Goal: Task Accomplishment & Management: Manage account settings

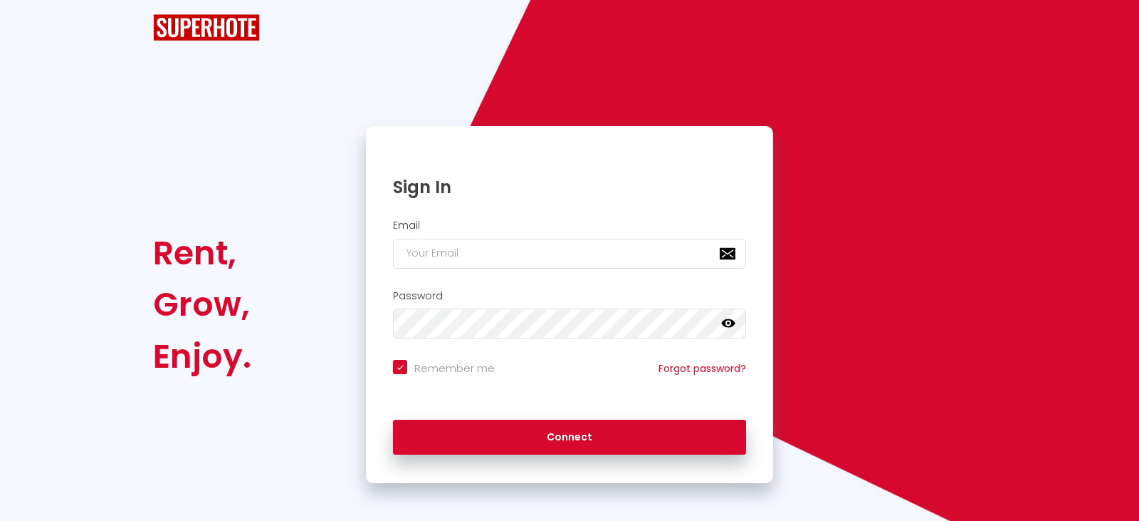
checkbox input "true"
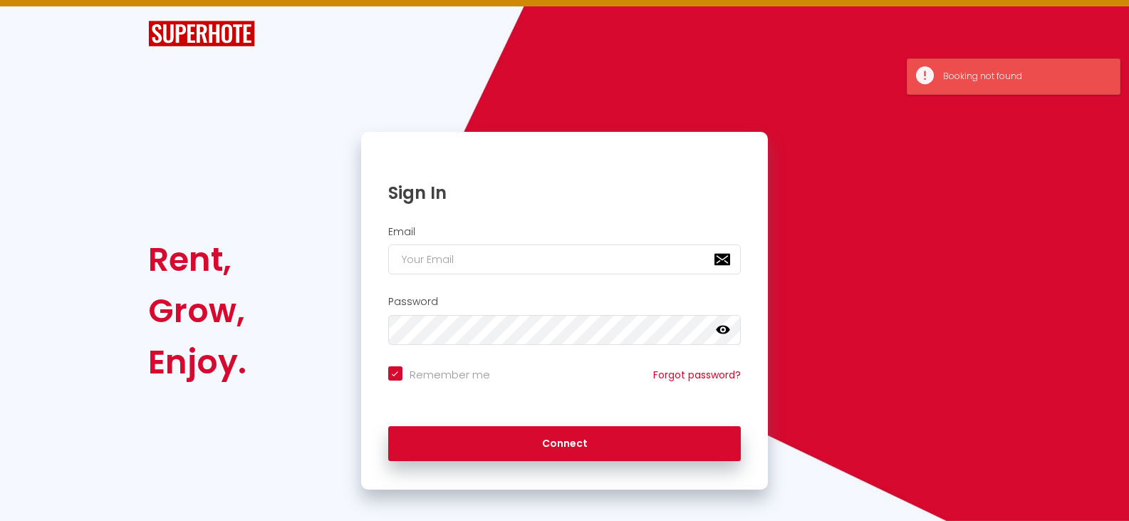
scroll to position [33, 0]
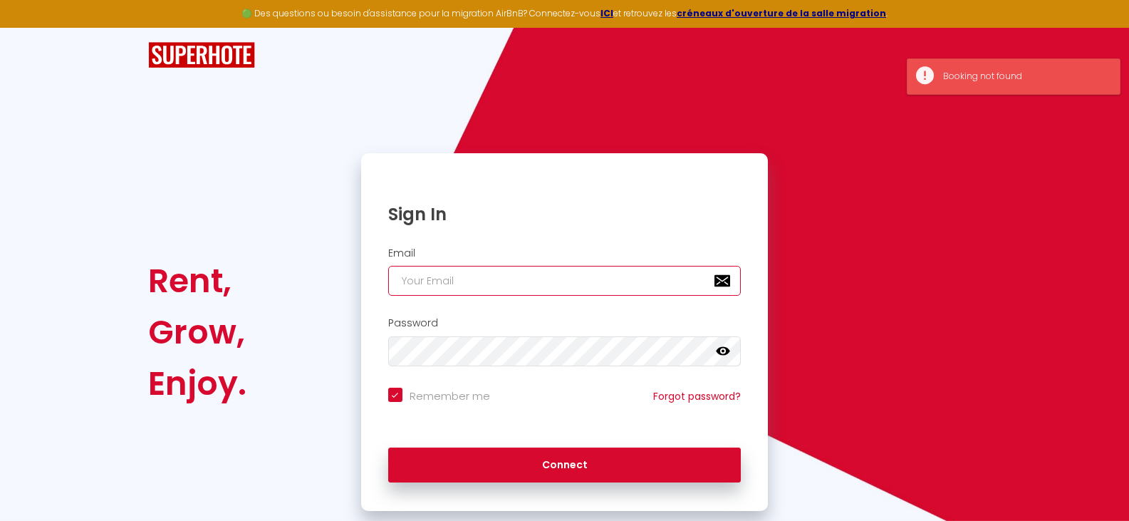
click at [545, 271] on input "email" at bounding box center [564, 281] width 353 height 30
type input "geoffretberenice@gmail.com"
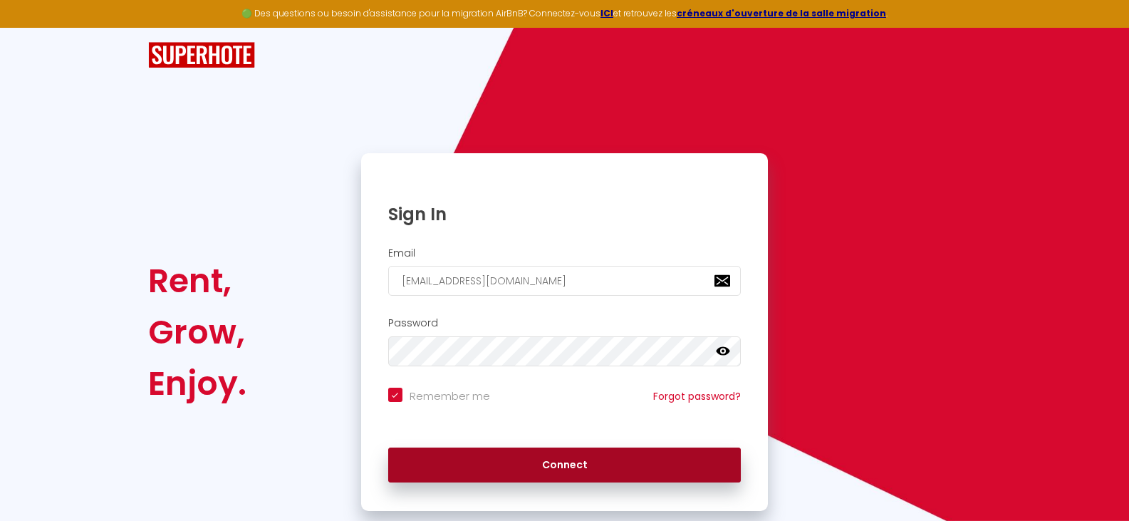
click at [493, 470] on button "Connect" at bounding box center [564, 465] width 353 height 36
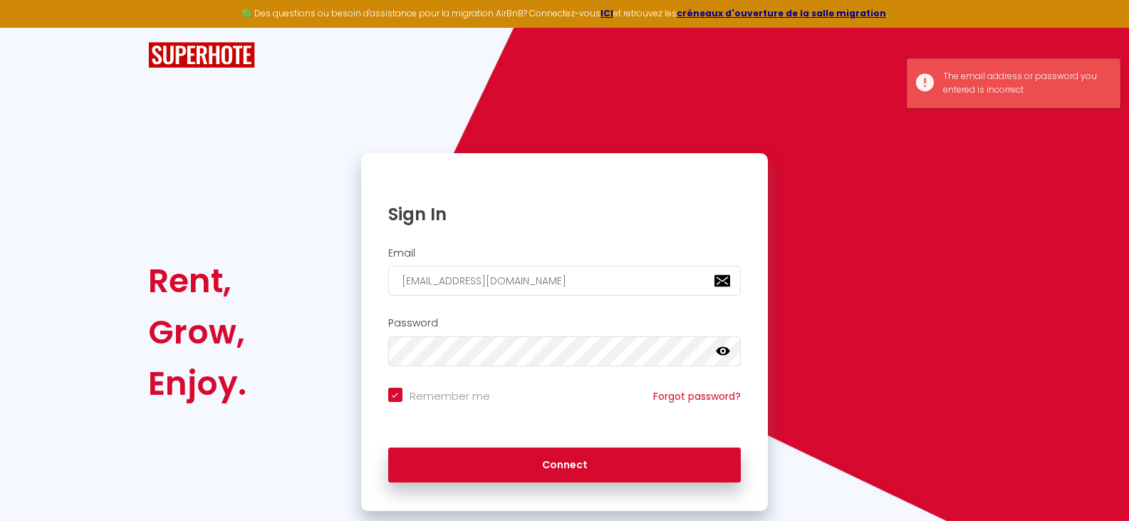
click at [722, 347] on icon at bounding box center [723, 351] width 14 height 9
click at [388, 447] on button "Connect" at bounding box center [564, 465] width 353 height 36
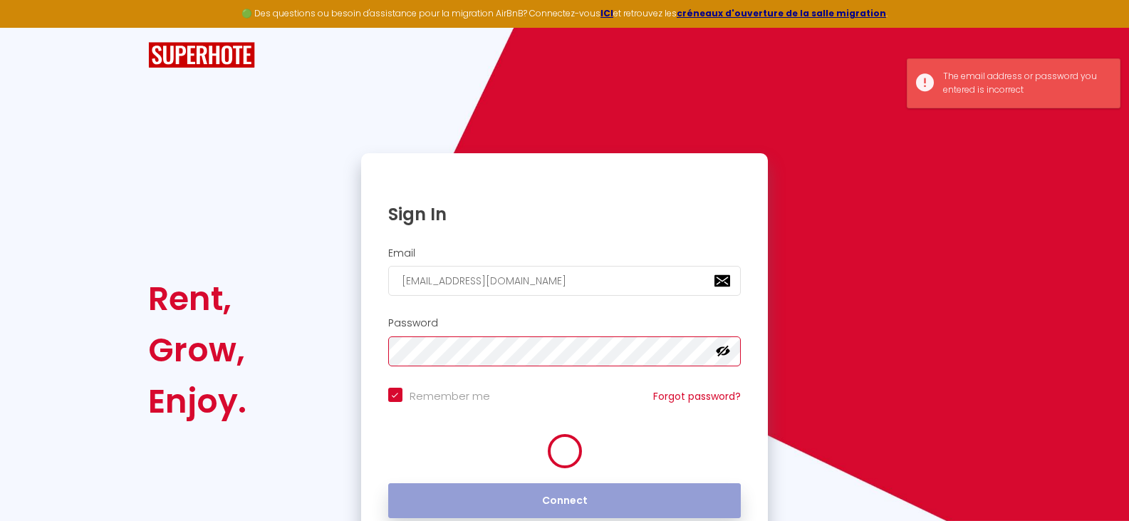
checkbox input "true"
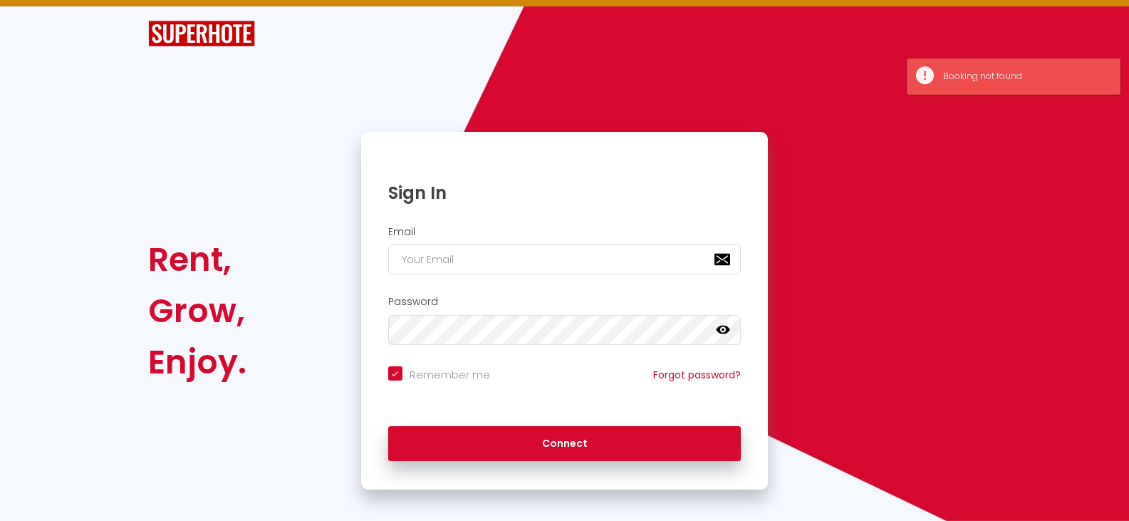
scroll to position [33, 0]
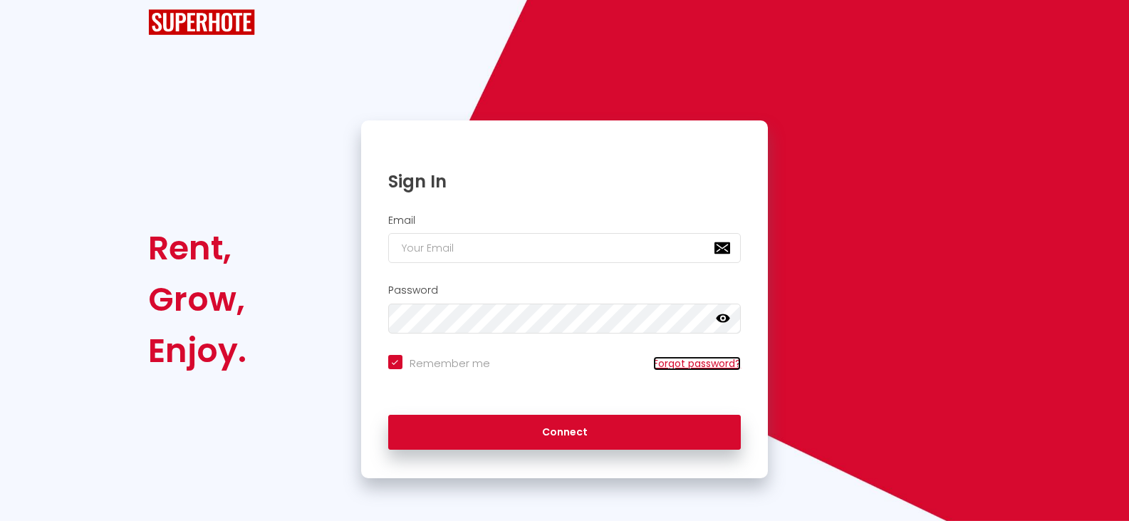
click at [718, 359] on link "Forgot password?" at bounding box center [697, 363] width 88 height 14
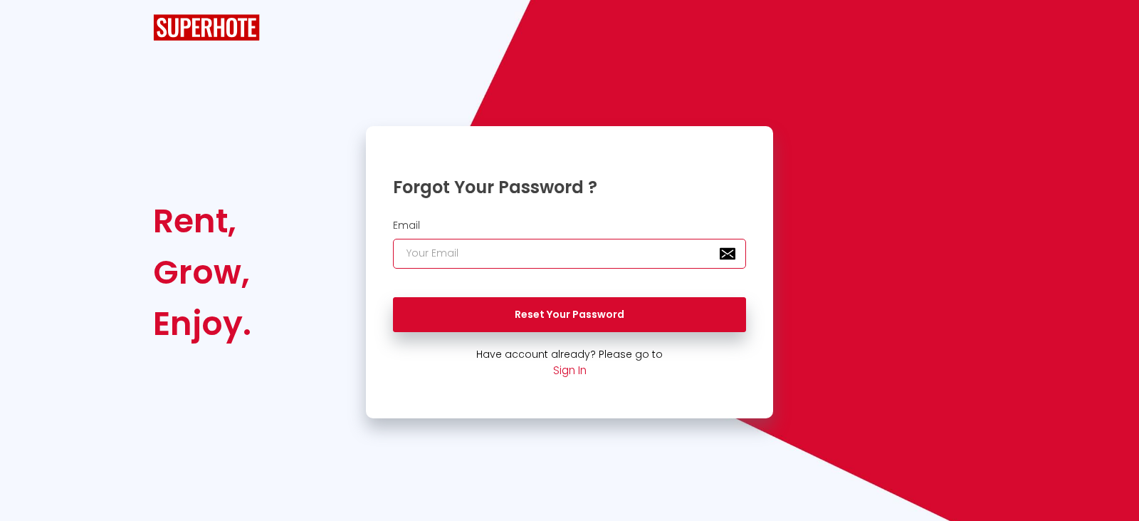
click at [623, 266] on input "email" at bounding box center [569, 254] width 353 height 30
